Goal: Task Accomplishment & Management: Complete application form

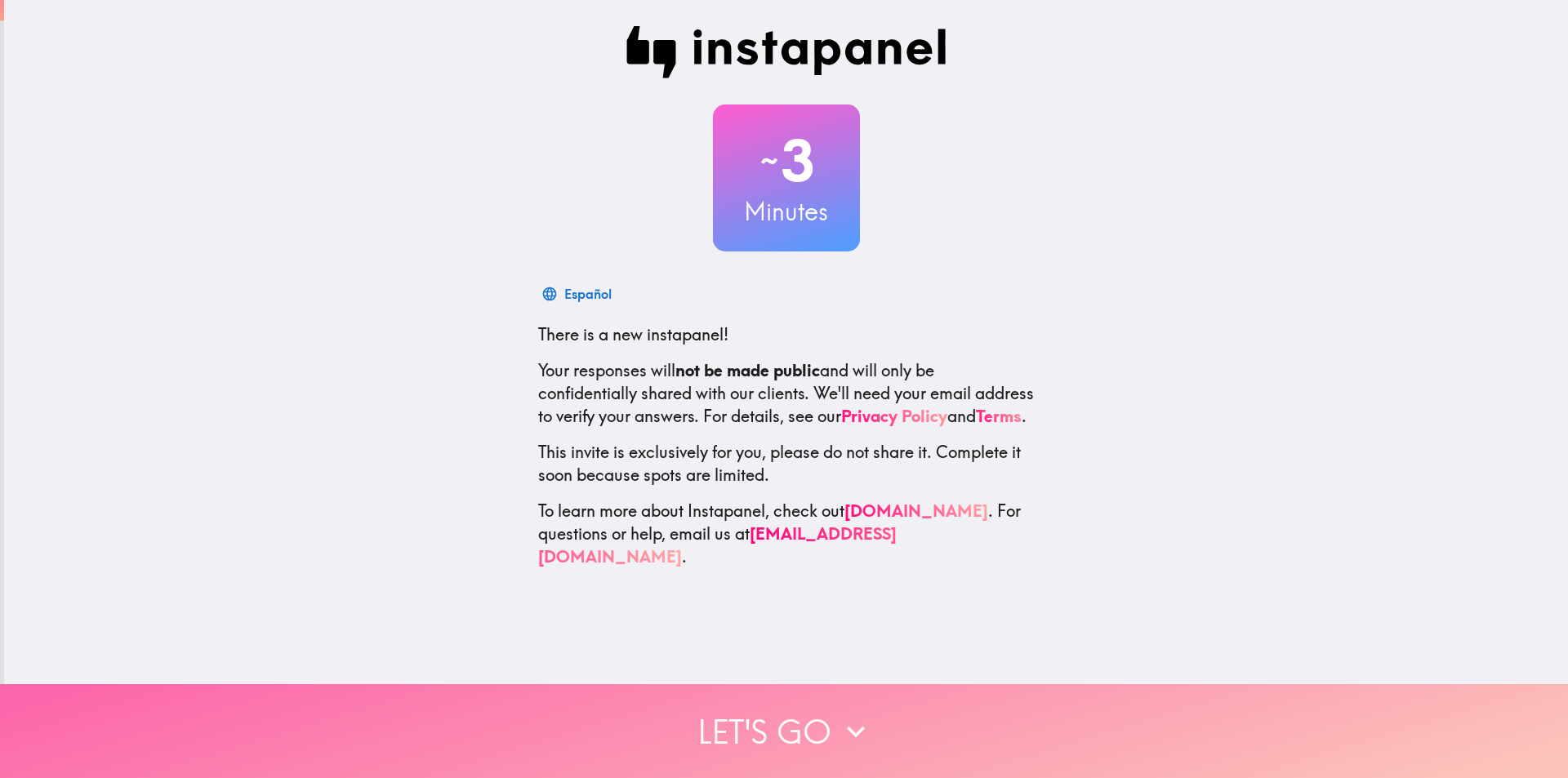
click at [789, 717] on button "Let's go" at bounding box center [784, 730] width 1568 height 94
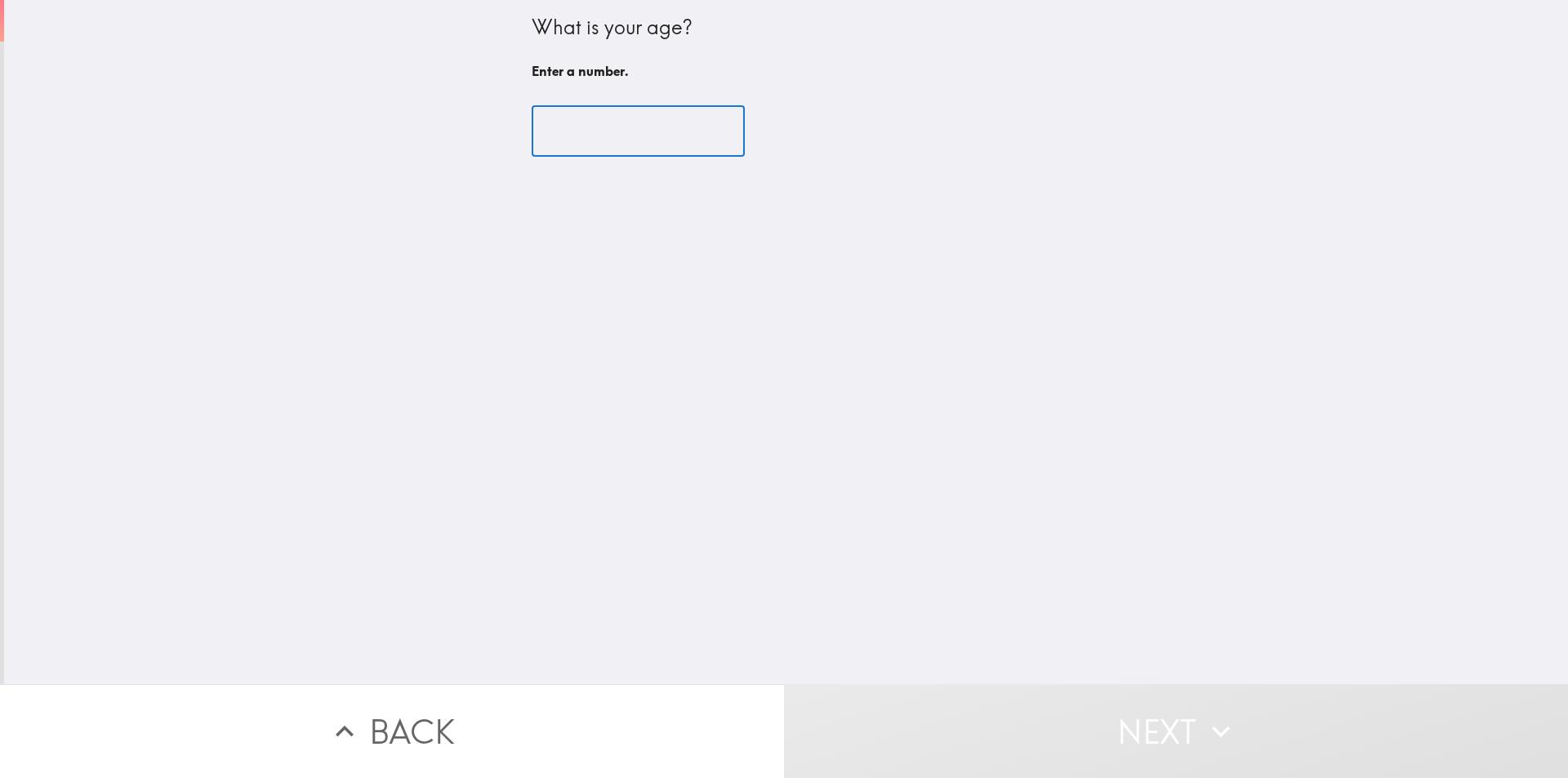
click at [646, 108] on input "number" at bounding box center [638, 132] width 213 height 51
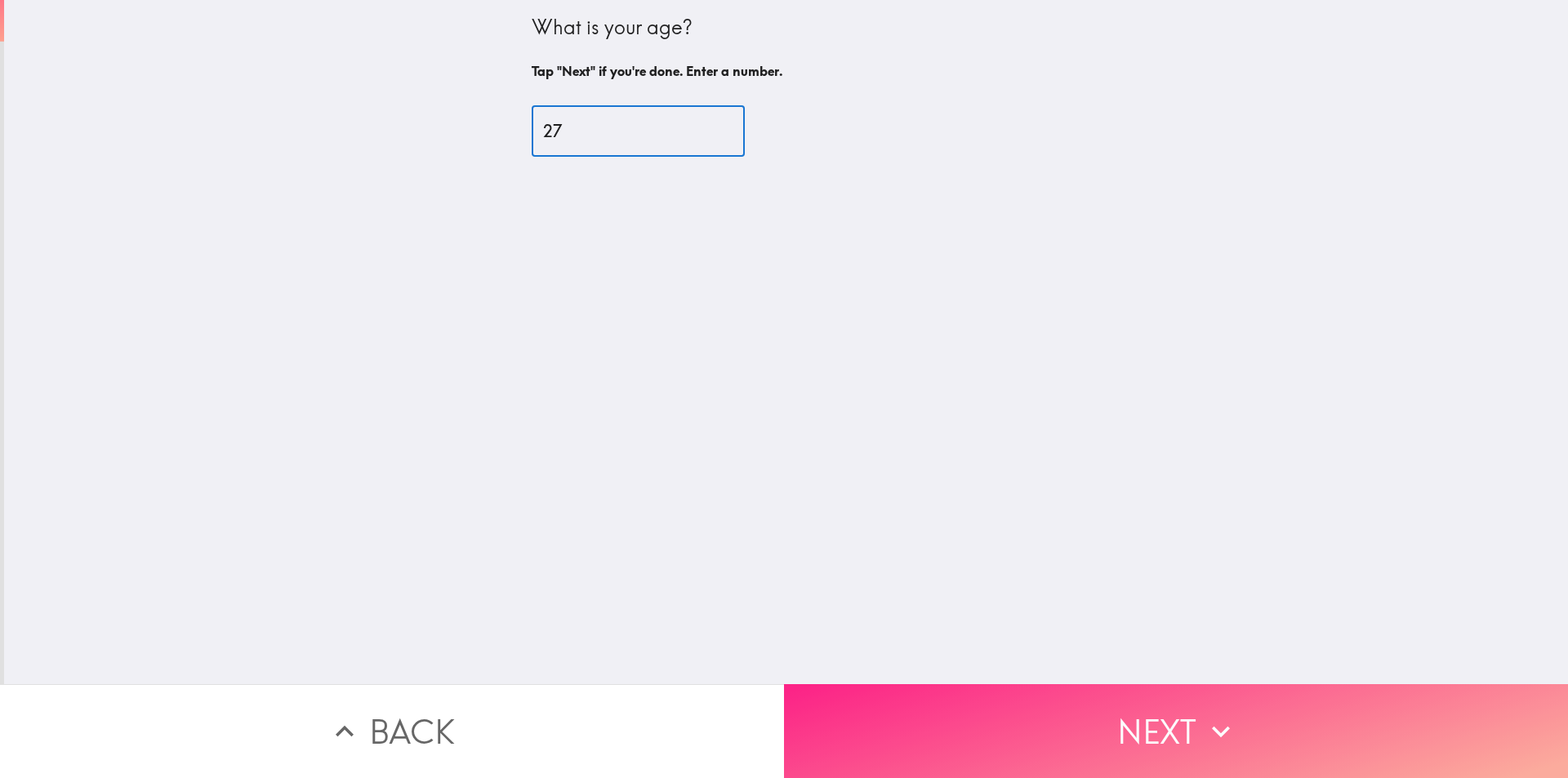
type input "27"
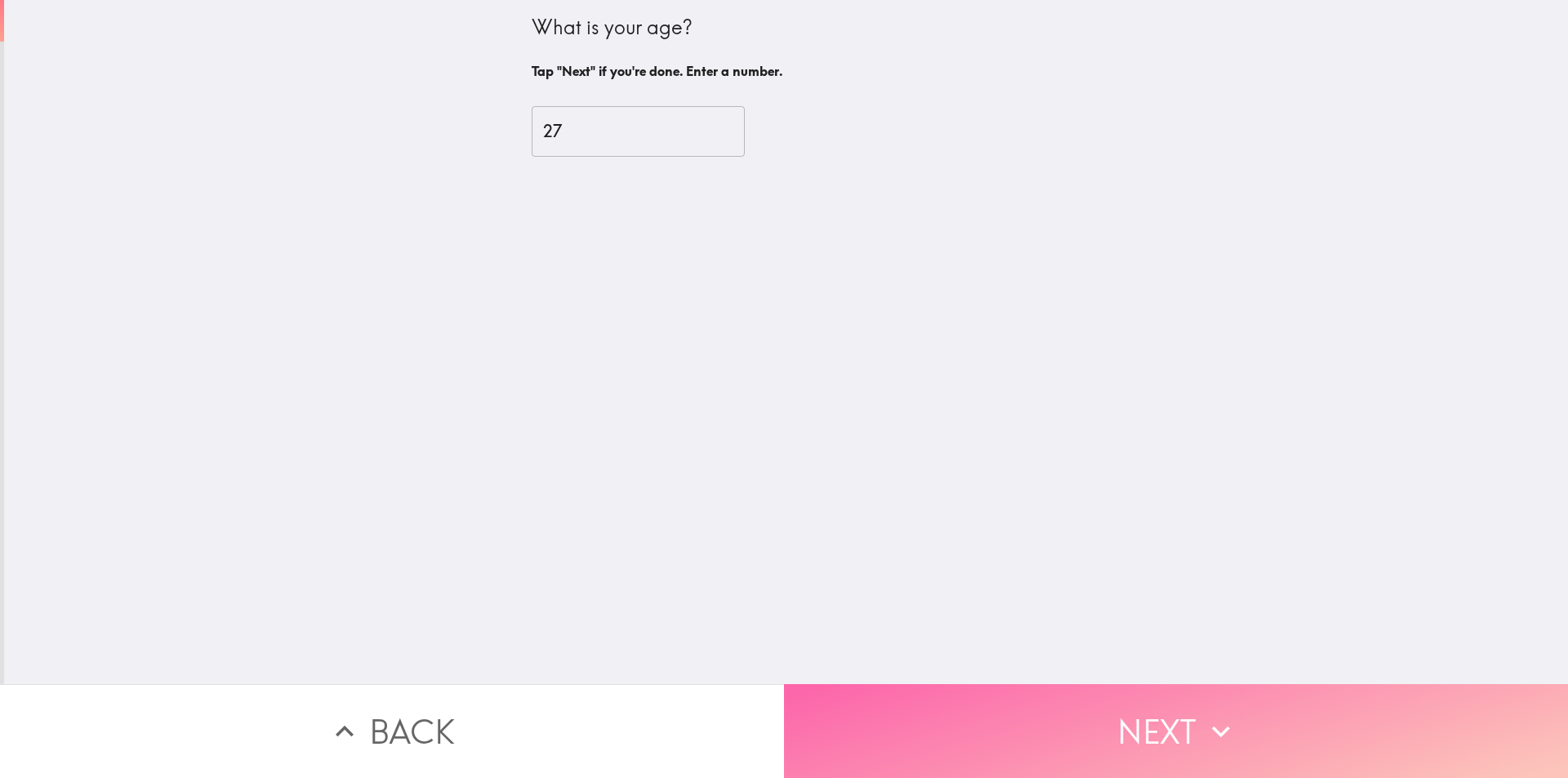
click at [972, 740] on button "Next" at bounding box center [1176, 730] width 784 height 94
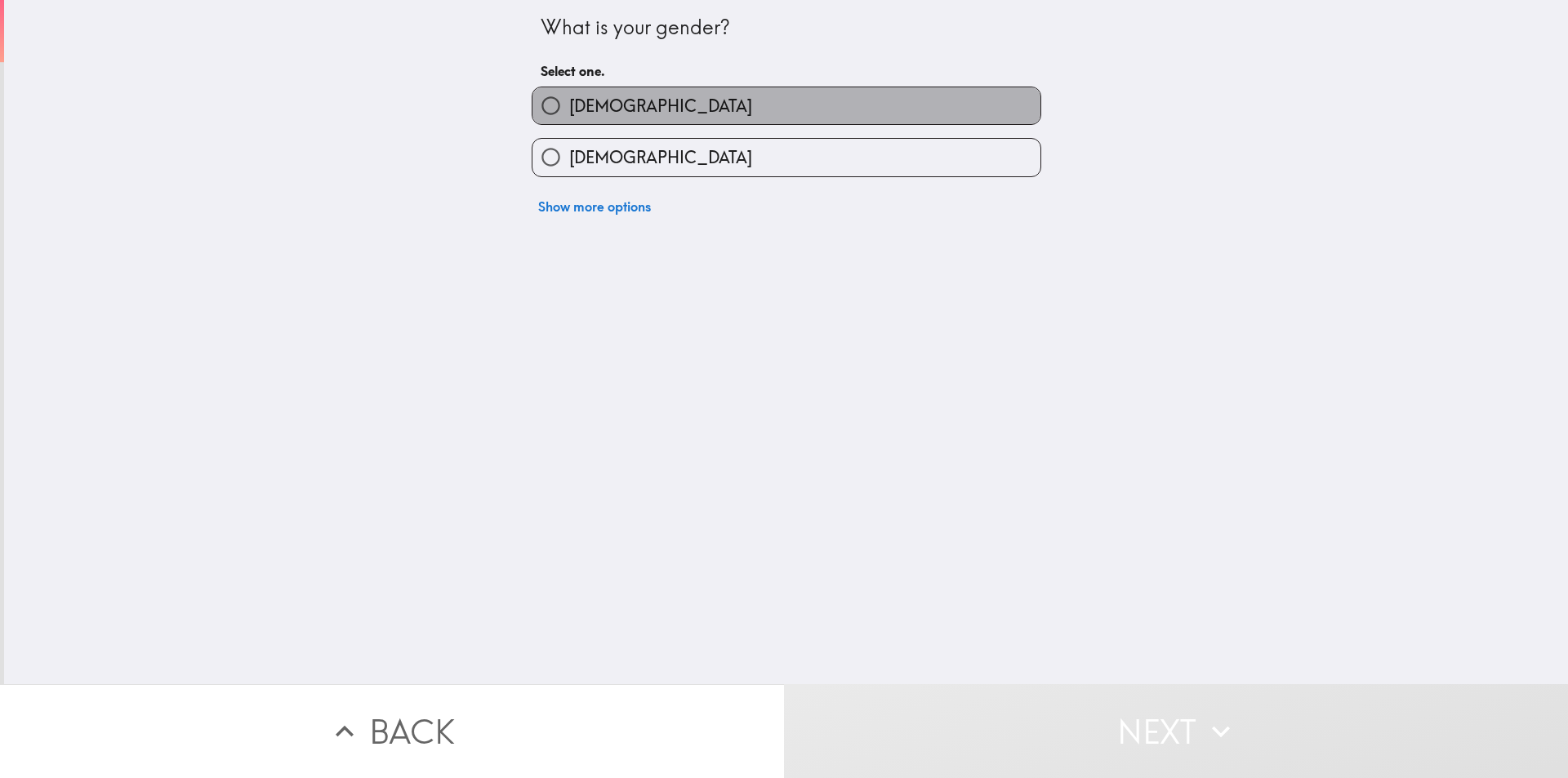
click at [780, 91] on label "[DEMOGRAPHIC_DATA]" at bounding box center [787, 105] width 508 height 37
click at [569, 91] on input "[DEMOGRAPHIC_DATA]" at bounding box center [550, 105] width 37 height 37
radio input "true"
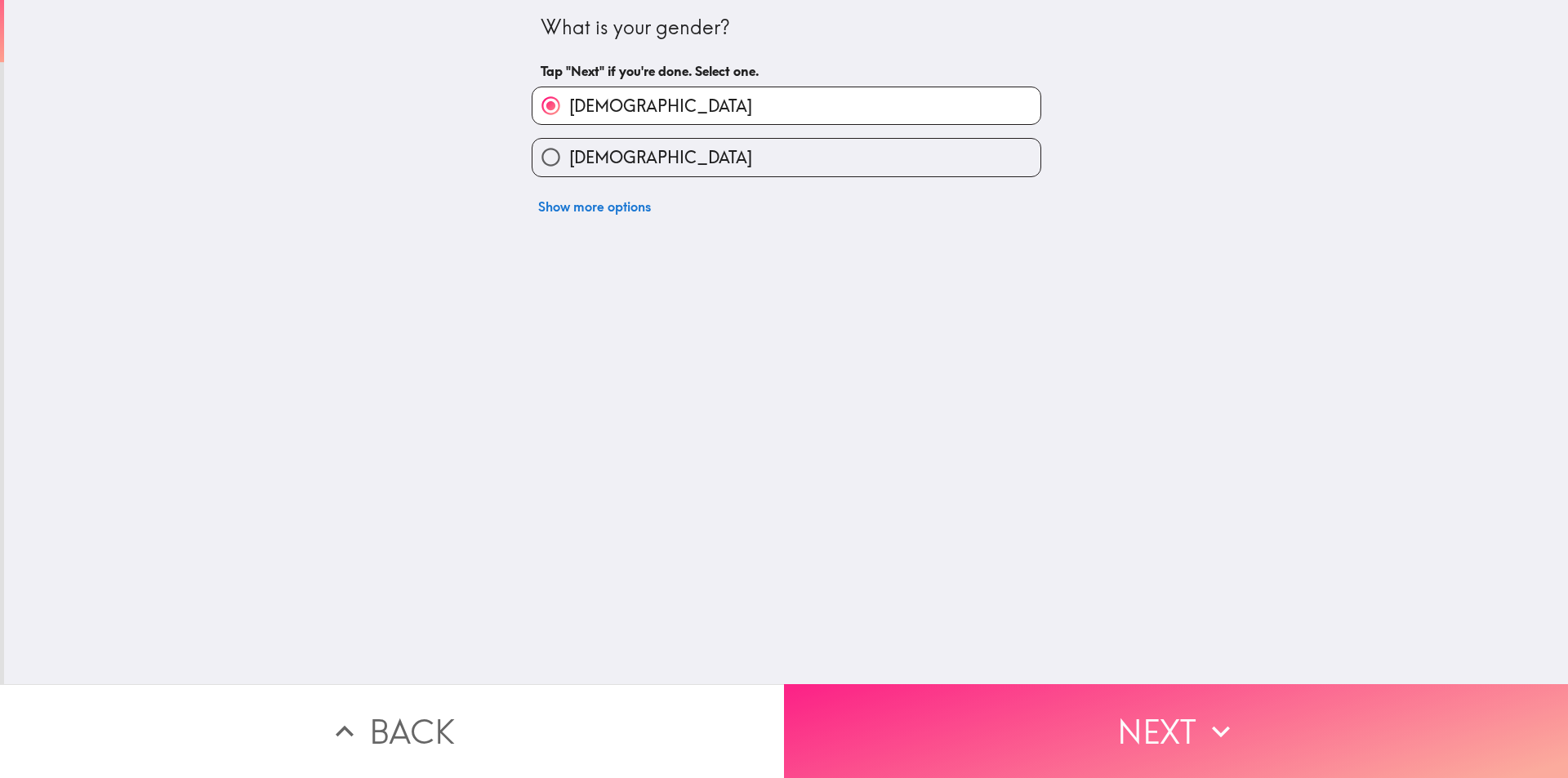
click at [1099, 713] on button "Next" at bounding box center [1176, 730] width 784 height 94
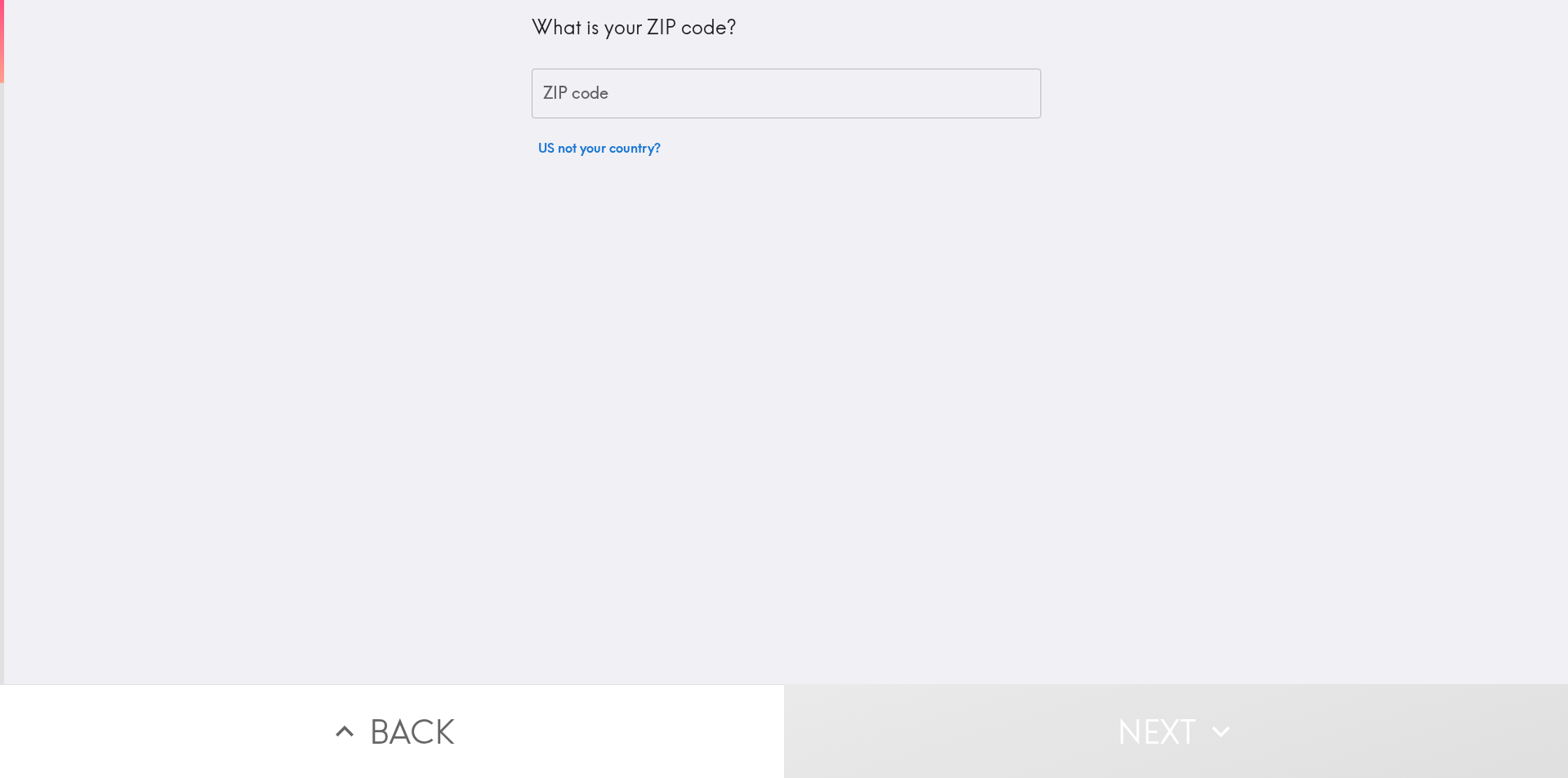
click at [710, 88] on input "ZIP code" at bounding box center [787, 94] width 510 height 51
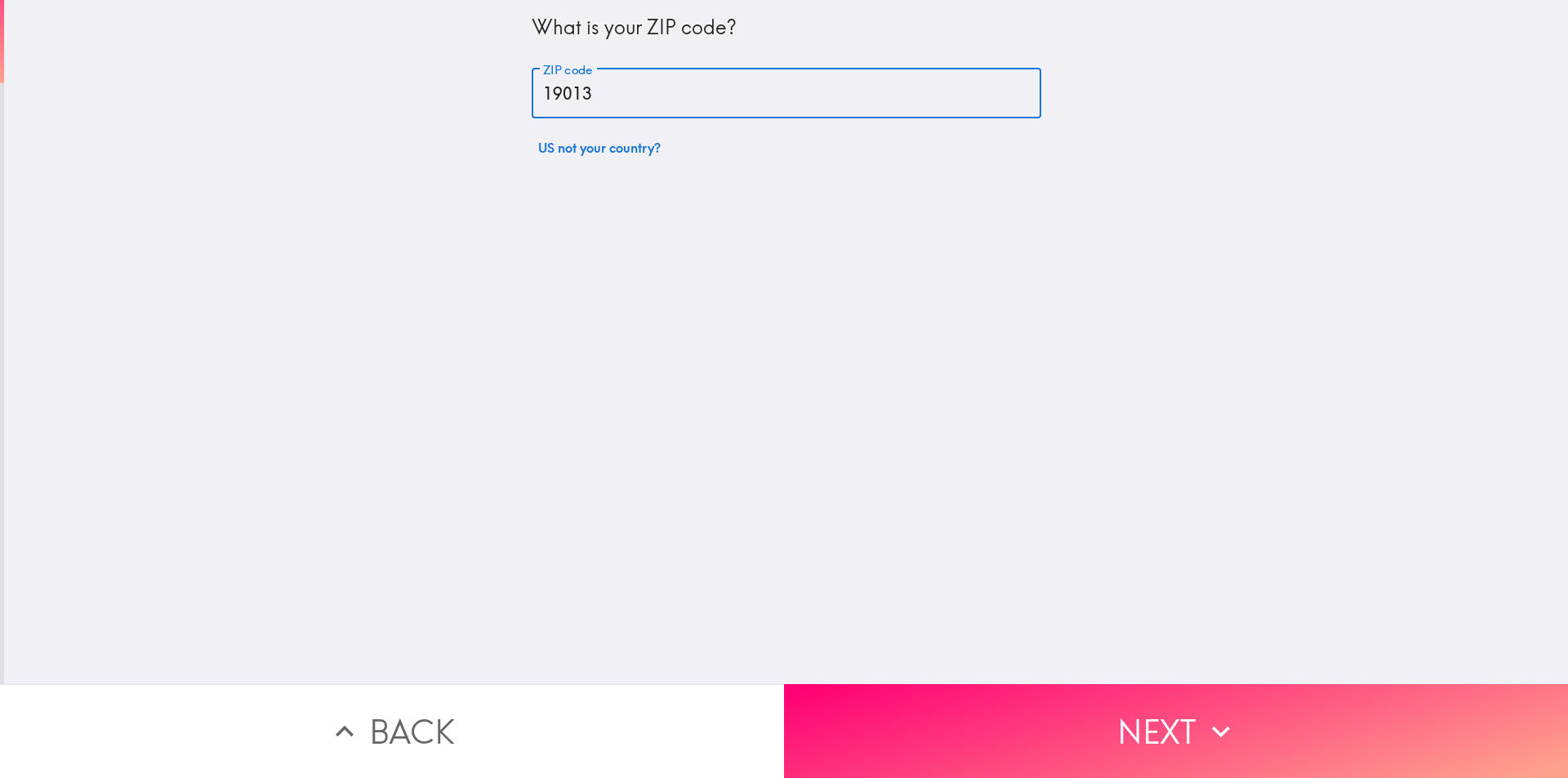
type input "19013"
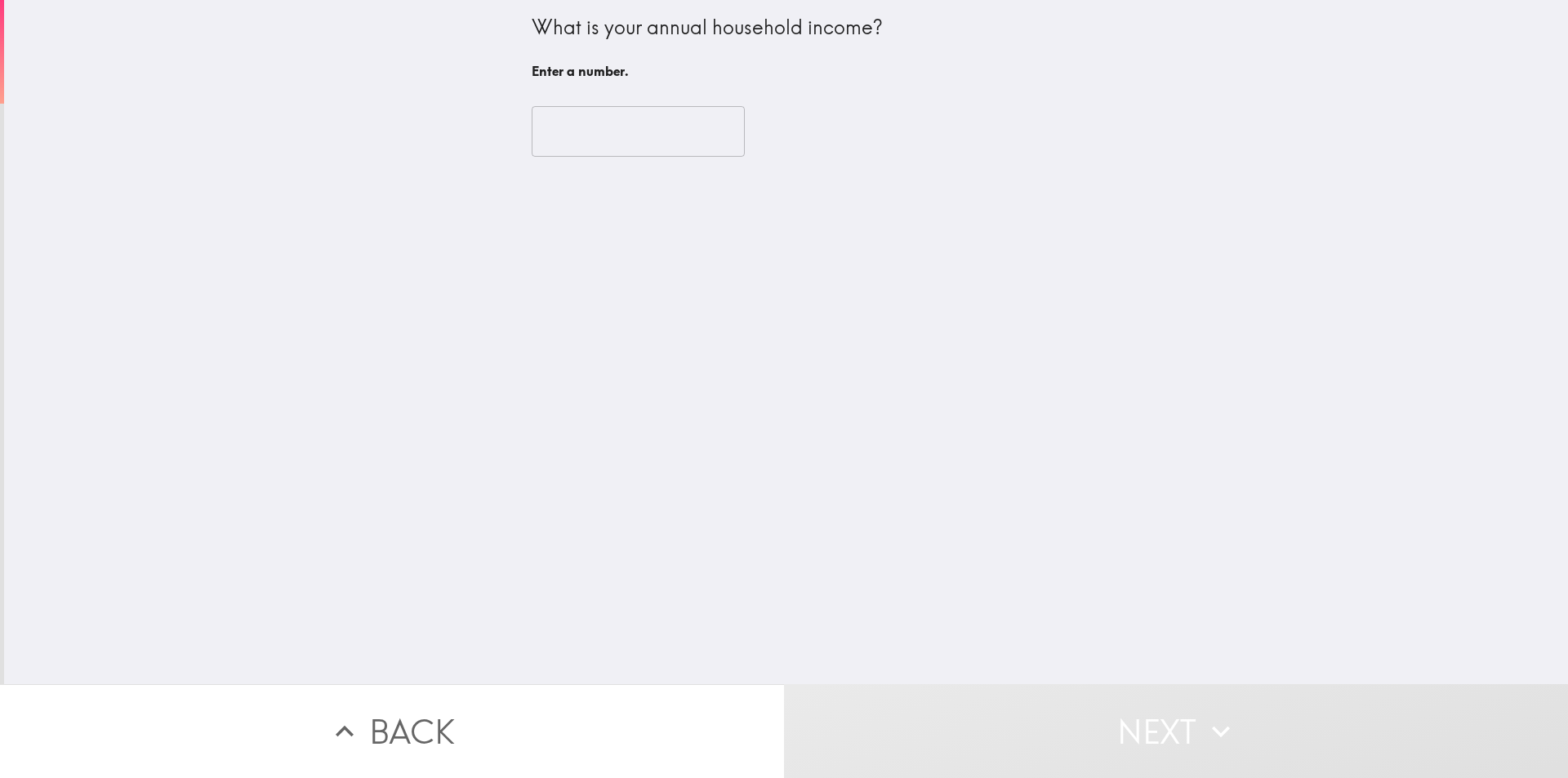
click at [694, 110] on input "number" at bounding box center [638, 132] width 213 height 51
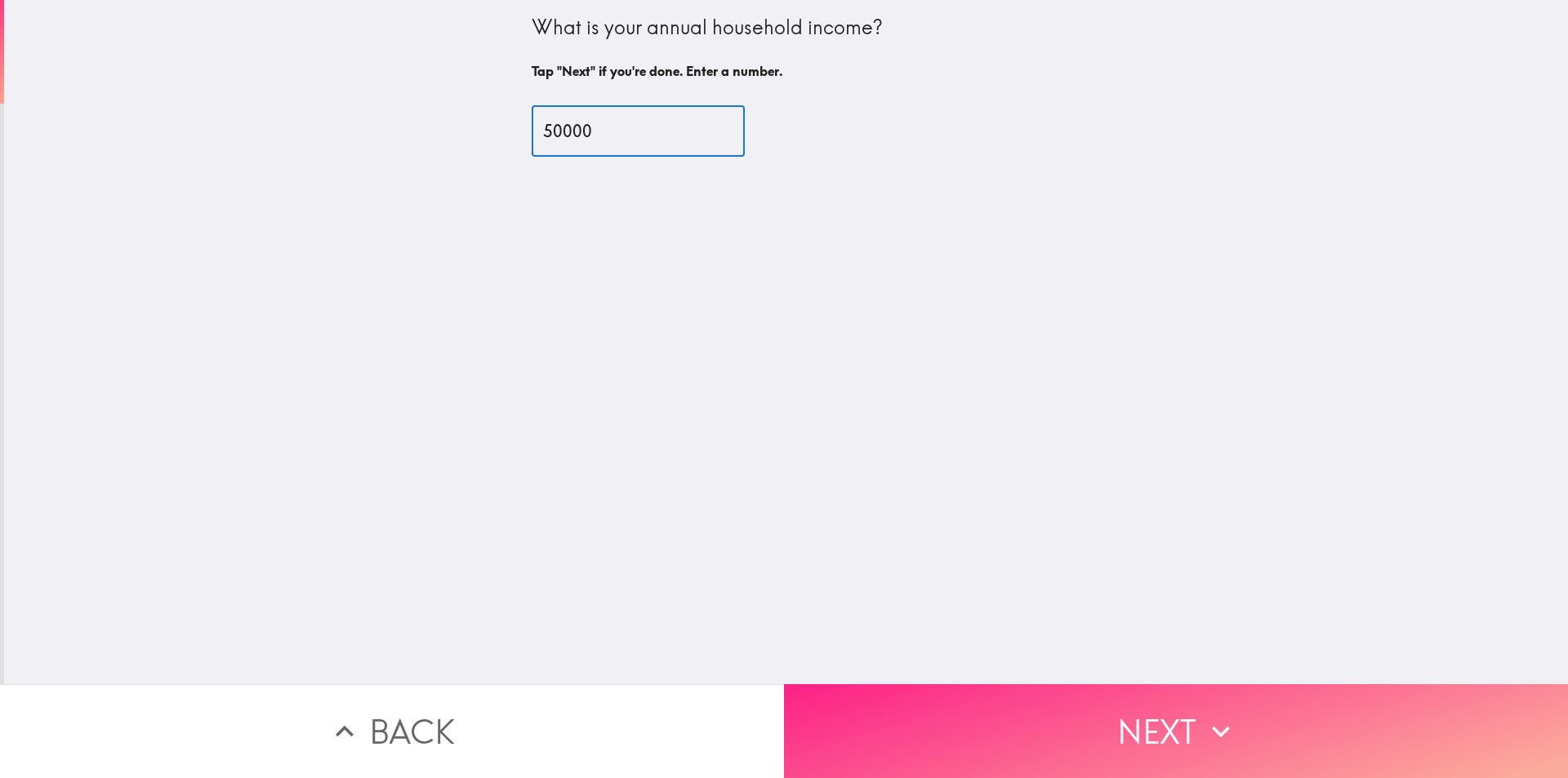
type input "50000"
click at [1163, 705] on button "Next" at bounding box center [1176, 730] width 784 height 94
